Goal: Find contact information: Find contact information

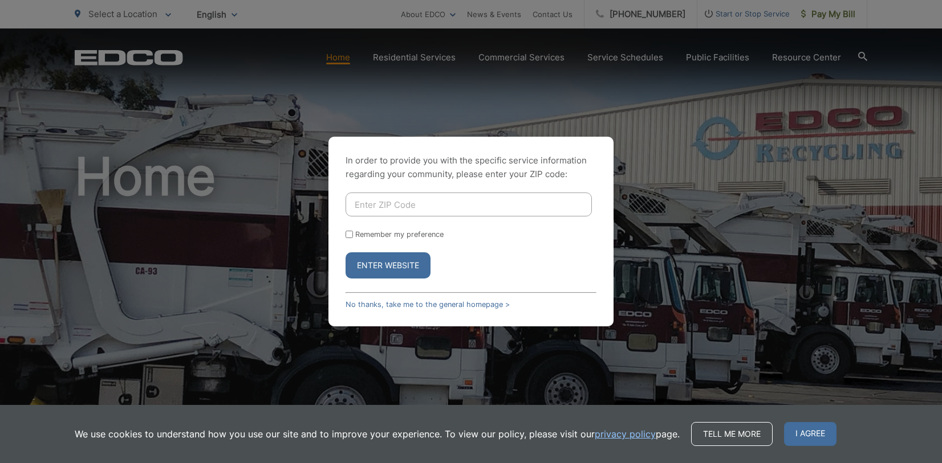
click at [367, 207] on input "Enter ZIP Code" at bounding box center [468, 205] width 246 height 24
type input "92028"
click at [345, 253] on button "Enter Website" at bounding box center [387, 266] width 85 height 26
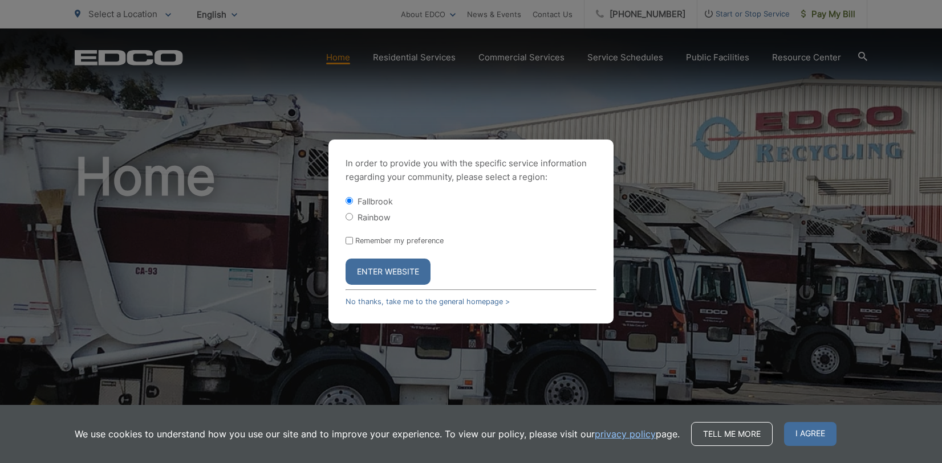
click at [391, 266] on button "Enter Website" at bounding box center [387, 272] width 85 height 26
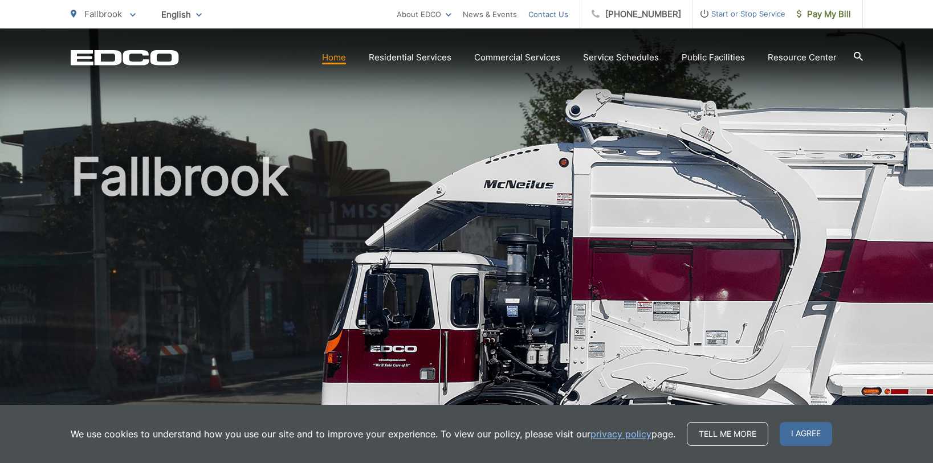
click at [557, 18] on link "Contact Us" at bounding box center [548, 14] width 40 height 14
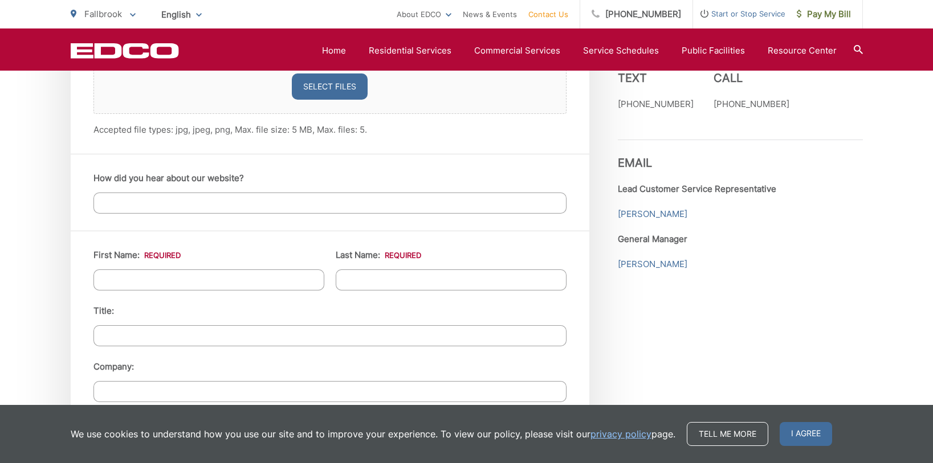
scroll to position [912, 0]
click at [695, 296] on div "Employment Download Our Employment Application Pay-by-Phone [PHONE_NUMBER] EDCO…" at bounding box center [740, 285] width 245 height 1437
